Goal: Task Accomplishment & Management: Use online tool/utility

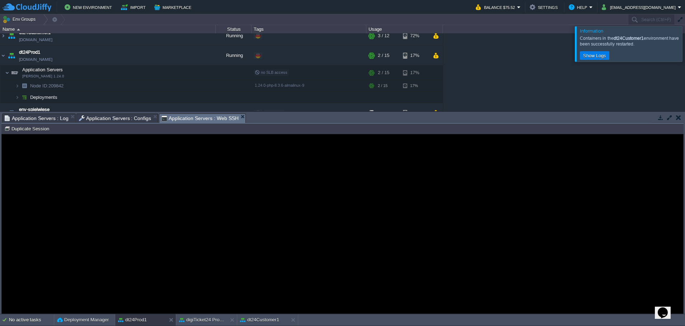
click at [684, 42] on div at bounding box center [693, 43] width 0 height 35
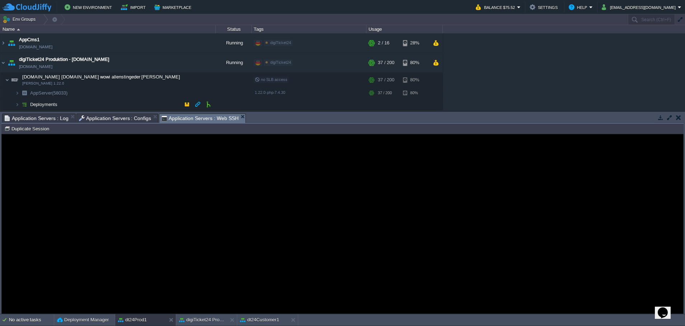
scroll to position [24, 0]
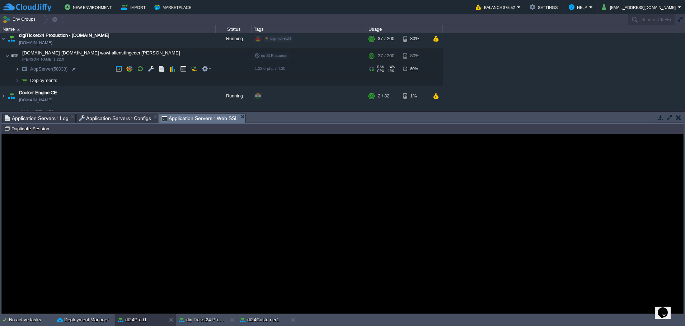
click at [18, 66] on img at bounding box center [17, 68] width 4 height 11
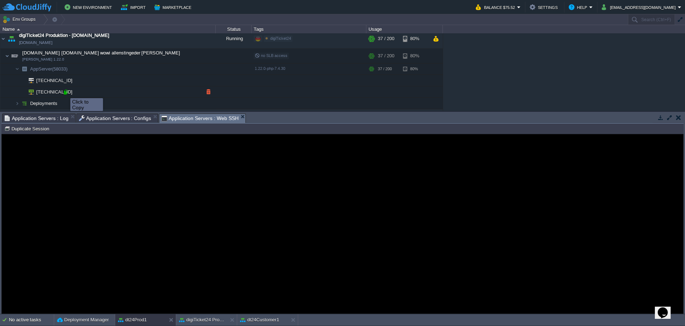
click at [65, 92] on div at bounding box center [65, 92] width 6 height 6
type input "[TECHNICAL_ID]"
click at [62, 184] on guac-modal "Error An error has occurred and this action cannot be completed. If the problem…" at bounding box center [342, 224] width 681 height 179
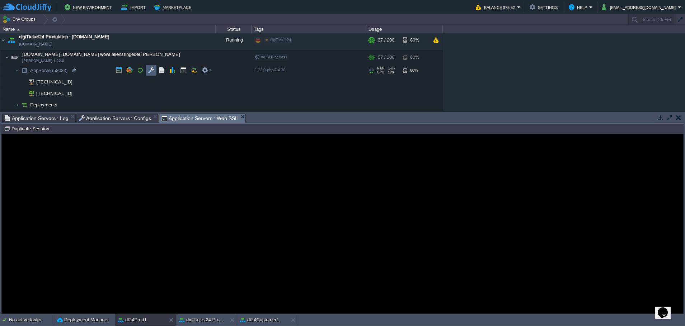
click at [147, 70] on td at bounding box center [151, 70] width 11 height 11
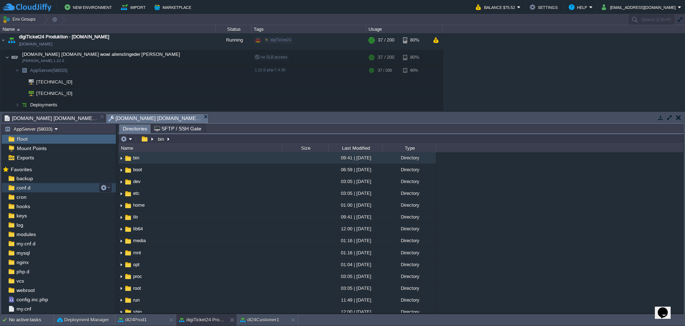
click at [24, 187] on span "conf.d" at bounding box center [23, 188] width 17 height 6
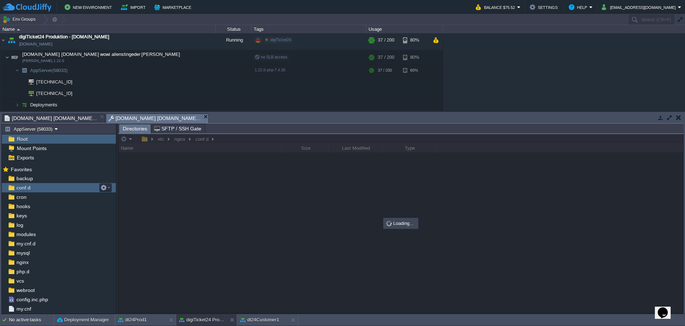
click at [24, 187] on span "conf.d" at bounding box center [23, 188] width 17 height 6
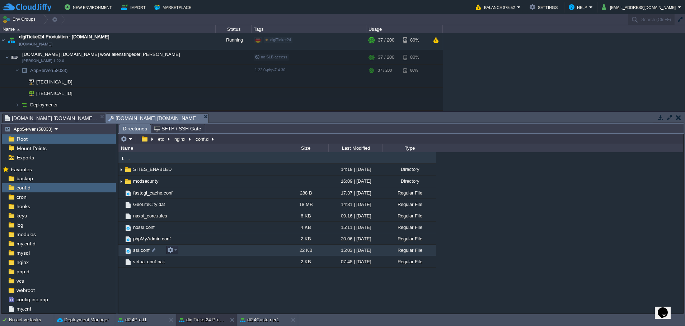
click at [132, 251] on span "ssl.conf" at bounding box center [141, 251] width 19 height 6
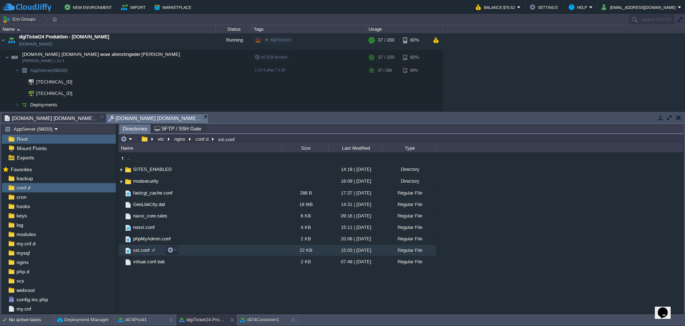
click at [132, 251] on span "ssl.conf" at bounding box center [141, 251] width 19 height 6
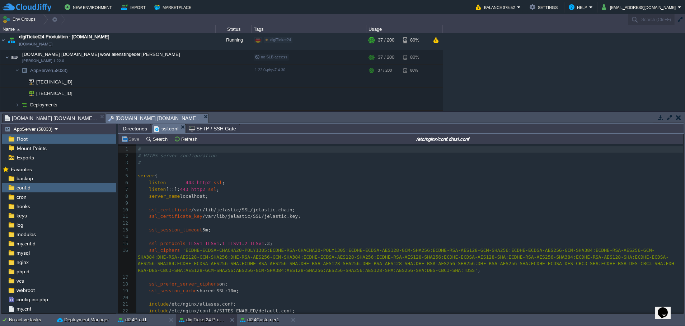
scroll to position [3, 0]
type textarea "ssl_certificate /var/lib/jelastic/SSL/jelastic.chain;"
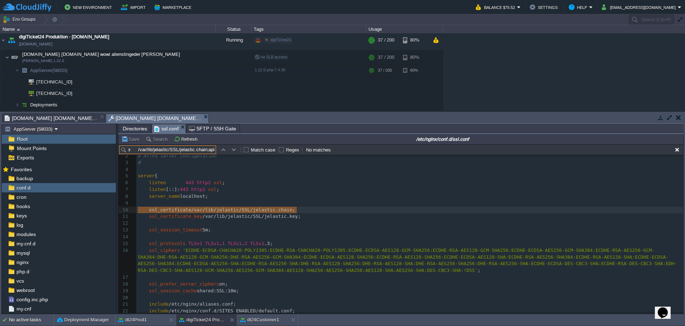
scroll to position [0, 32]
type input "ssl_certificate /var/lib/jelastic/SSL/jelastic.chain;api"
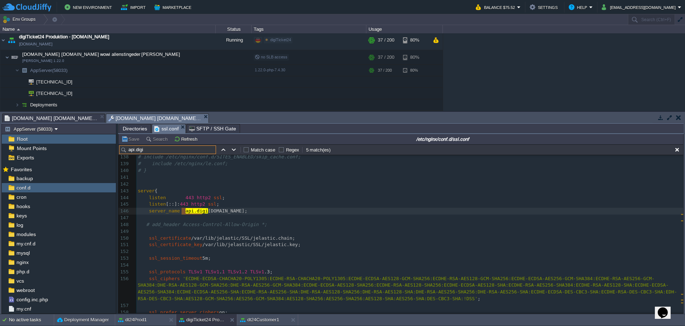
scroll to position [0, 0]
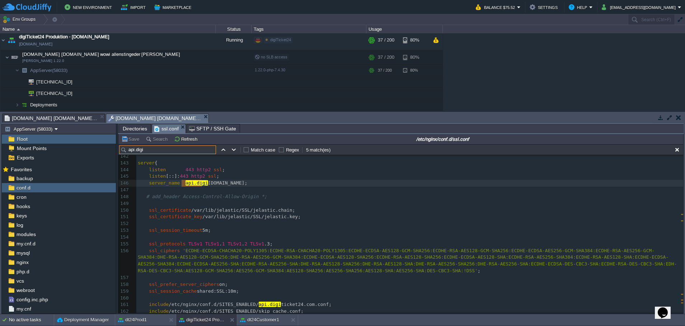
type input "api.digi"
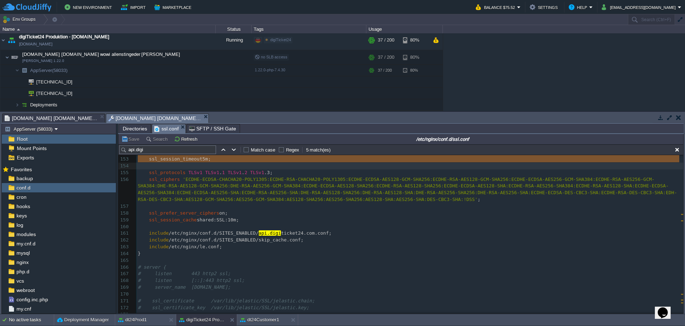
scroll to position [1198, 0]
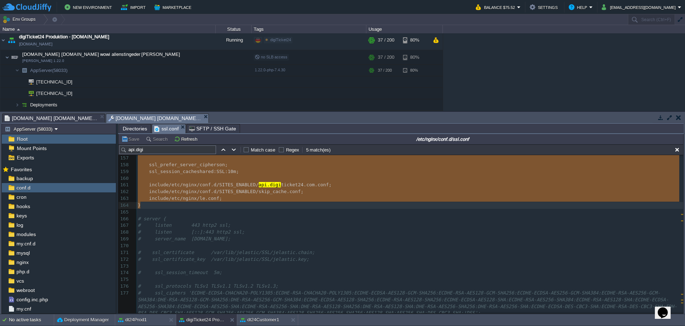
drag, startPoint x: 138, startPoint y: 165, endPoint x: 179, endPoint y: 206, distance: 58.1
type textarea "server { listen 443 http2 ssl; listen [::]:443 http2 ssl; server_name [DOMAIN_N…"
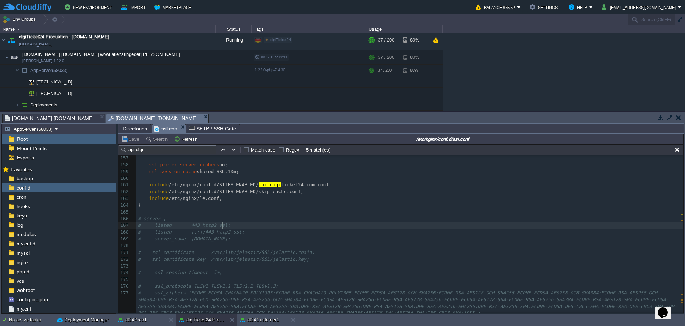
click at [385, 228] on pre "# listen 443 http2 ssl;" at bounding box center [409, 225] width 547 height 7
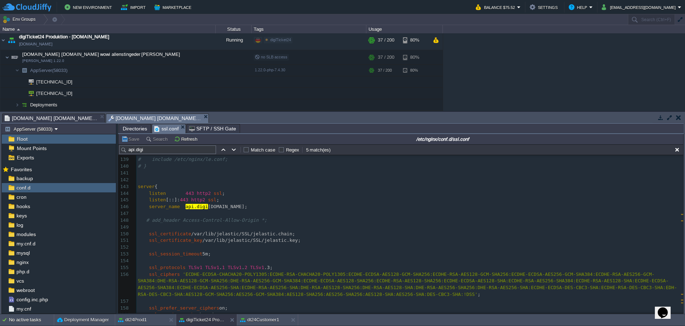
click at [318, 234] on pre "ssl_certificate /var/lib/jelastic/SSL/jelastic.chain;" at bounding box center [409, 234] width 547 height 7
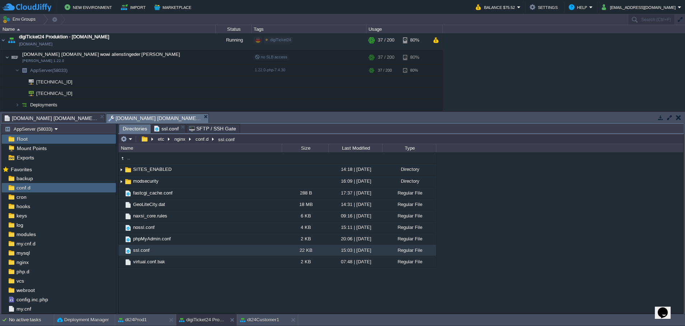
click at [131, 127] on span "Directories" at bounding box center [135, 128] width 24 height 9
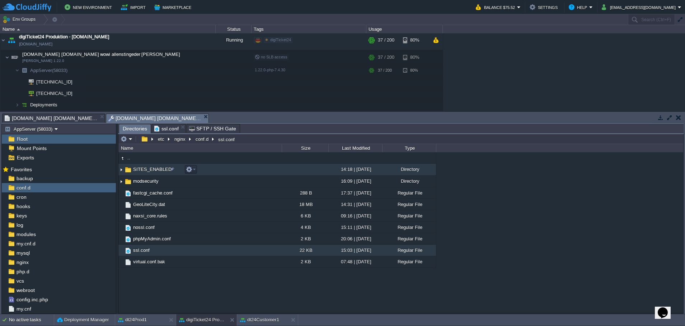
click at [142, 168] on span "SITES_ENABLED" at bounding box center [152, 169] width 41 height 6
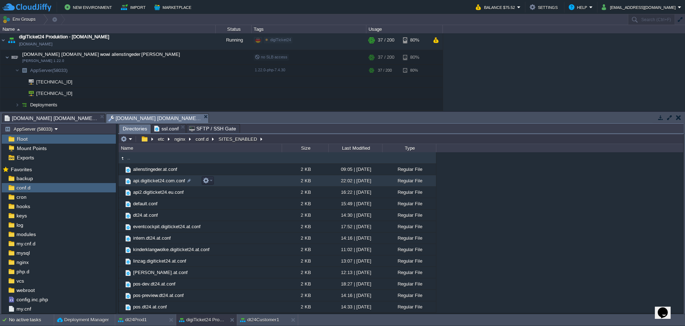
click at [152, 184] on span "api.digiticket24.com.conf" at bounding box center [159, 181] width 54 height 6
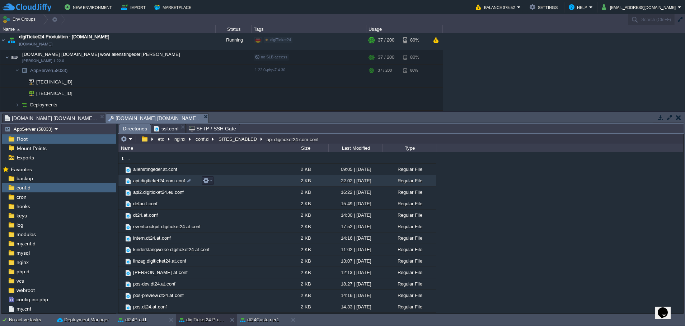
click at [152, 184] on span "api.digiticket24.com.conf" at bounding box center [159, 181] width 54 height 6
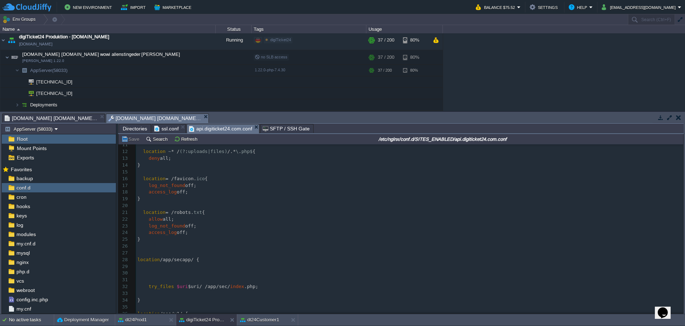
scroll to position [85, 0]
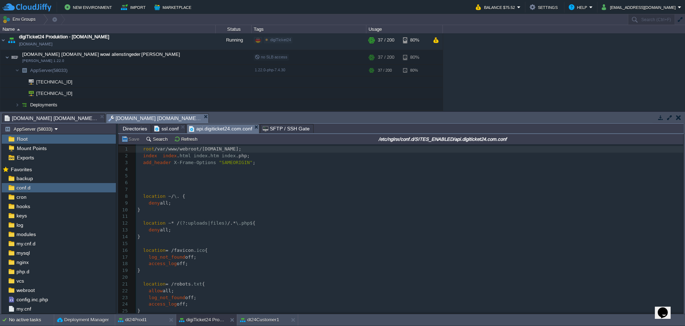
click at [316, 193] on pre "​" at bounding box center [409, 190] width 547 height 7
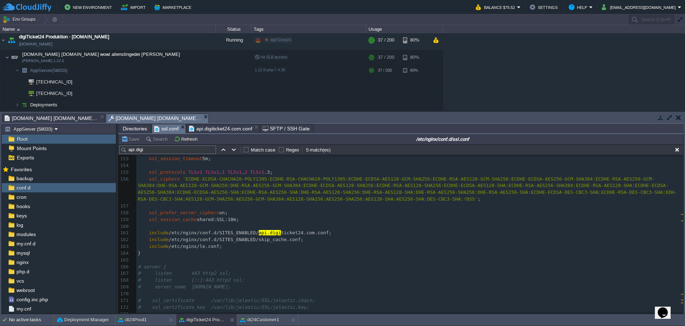
click at [162, 132] on span "ssl.conf" at bounding box center [166, 128] width 24 height 9
click at [302, 240] on pre "include /etc/nginx/conf.d/SITES_ENABLED/skip_cache.conf;" at bounding box center [409, 240] width 547 height 7
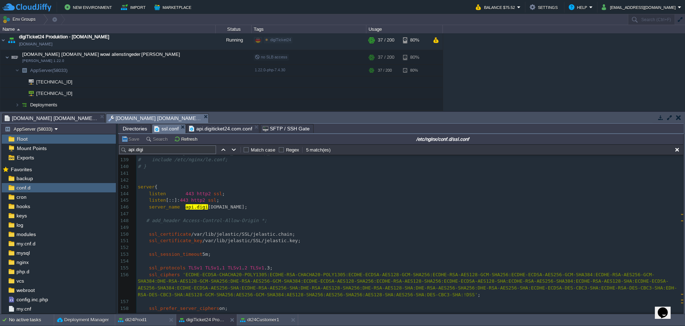
click at [233, 208] on div "x 128 ​ 129 # ssl_session_timeout 5m; 130 ​ 131 # ssl_protocols TLSv1 TLSv1.1 T…" at bounding box center [409, 292] width 547 height 460
click at [236, 223] on div "xxxxxxxxxx 128 ​ 129 # ssl_session_timeout 5m; 130 ​ 131 # ssl_protocols TLSv1 …" at bounding box center [409, 292] width 547 height 460
click at [138, 68] on button "button" at bounding box center [140, 70] width 6 height 6
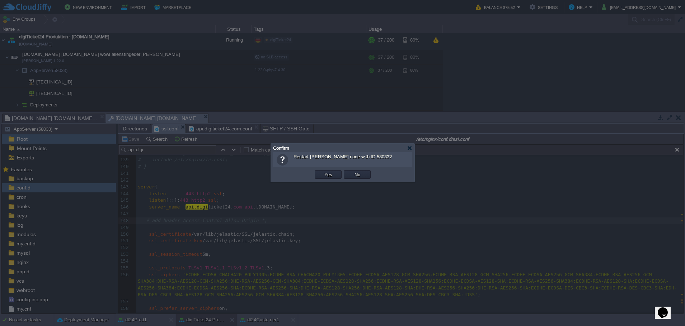
click at [322, 170] on td "Yes" at bounding box center [328, 174] width 29 height 11
click at [326, 175] on button "Yes" at bounding box center [328, 174] width 12 height 6
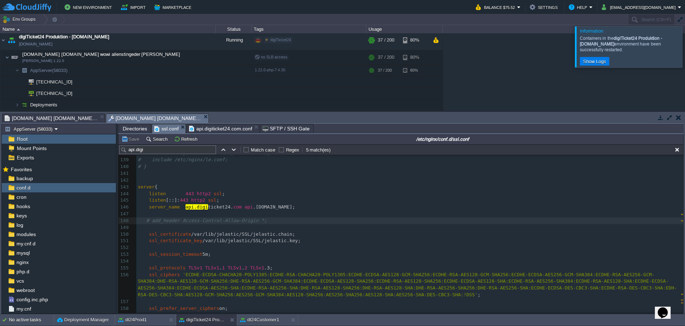
click at [684, 44] on div at bounding box center [693, 46] width 0 height 41
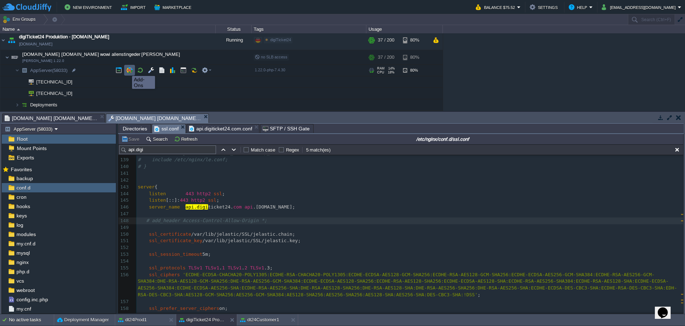
click at [130, 68] on button "button" at bounding box center [129, 70] width 6 height 6
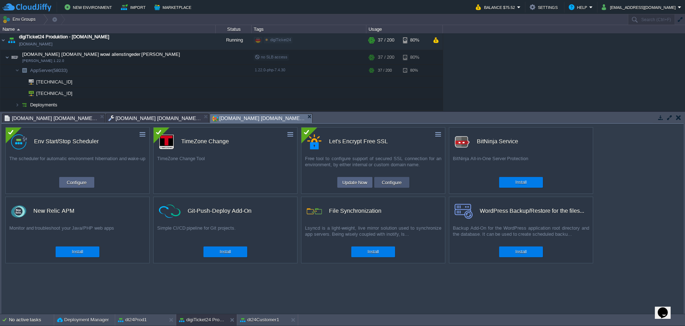
click at [392, 185] on button "Configure" at bounding box center [392, 182] width 24 height 9
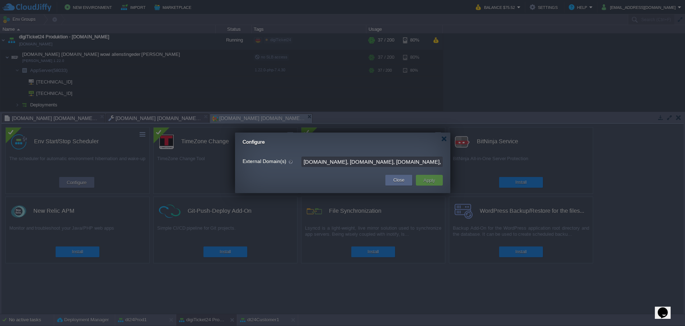
click at [368, 162] on input "[DOMAIN_NAME], [DOMAIN_NAME], [DOMAIN_NAME], [DOMAIN_NAME], [DOMAIN_NAME], [DOM…" at bounding box center [371, 162] width 141 height 10
type input "[DOMAIN_NAME], [DOMAIN_NAME], [DOMAIN_NAME], [DOMAIN_NAME], [DOMAIN_NAME], [DOM…"
click at [427, 183] on button "Apply" at bounding box center [429, 180] width 16 height 9
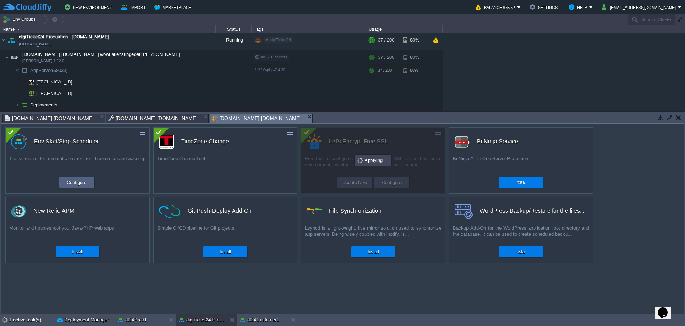
click at [587, 65] on div "AppCms1 [DOMAIN_NAME] Running digiTicket24 Edit RAM 11% CPU 1% 2 / 16 28% digiT…" at bounding box center [342, 72] width 685 height 78
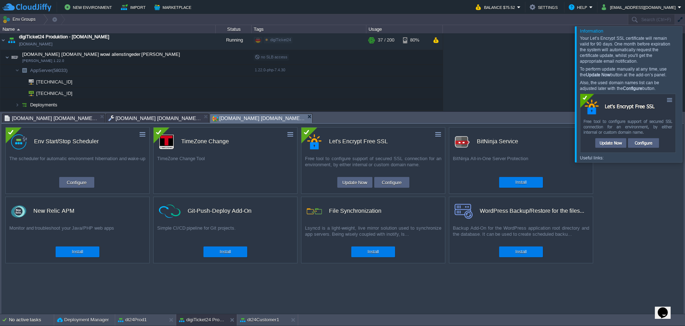
click at [684, 84] on div at bounding box center [693, 94] width 0 height 136
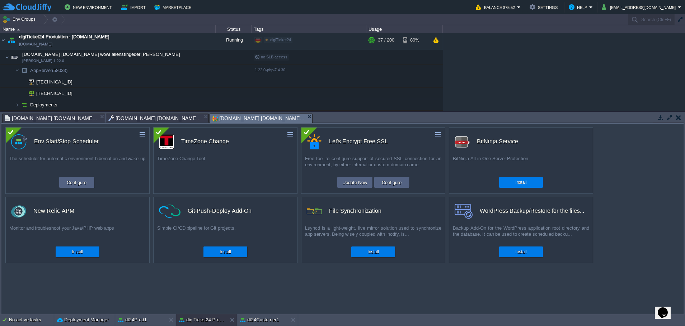
click at [579, 70] on div "AppCms1 [DOMAIN_NAME] Running digiTicket24 Edit RAM 11% CPU 1% 2 / 16 28% digiT…" at bounding box center [342, 72] width 685 height 78
